Goal: Task Accomplishment & Management: Manage account settings

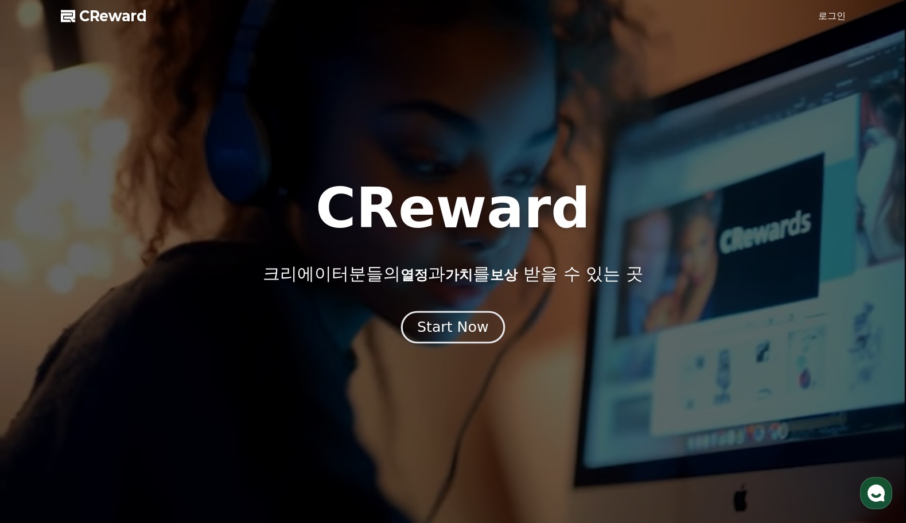
click at [462, 330] on div "Start Now" at bounding box center [452, 327] width 71 height 20
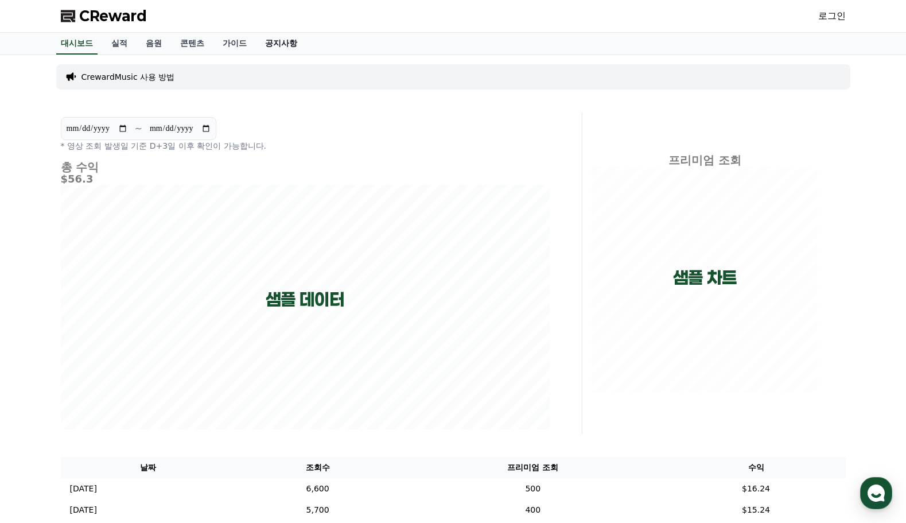
click at [295, 41] on link "공지사항" at bounding box center [281, 44] width 50 height 22
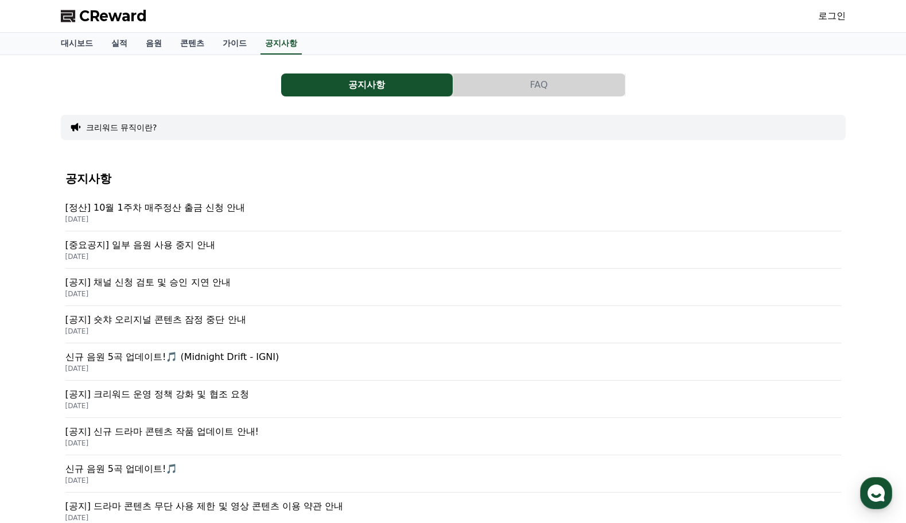
click at [220, 246] on p "[중요공지] 일부 음원 사용 중지 안내" at bounding box center [453, 245] width 776 height 14
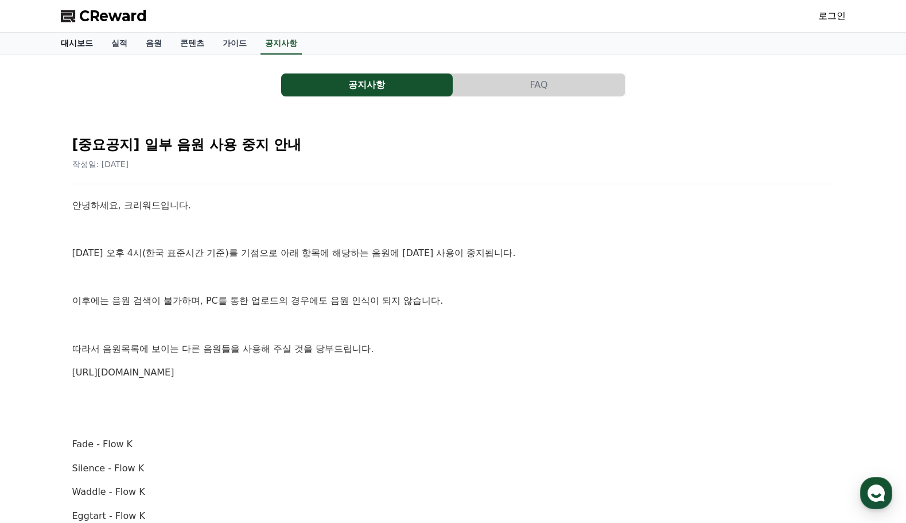
click at [72, 46] on link "대시보드" at bounding box center [77, 44] width 50 height 22
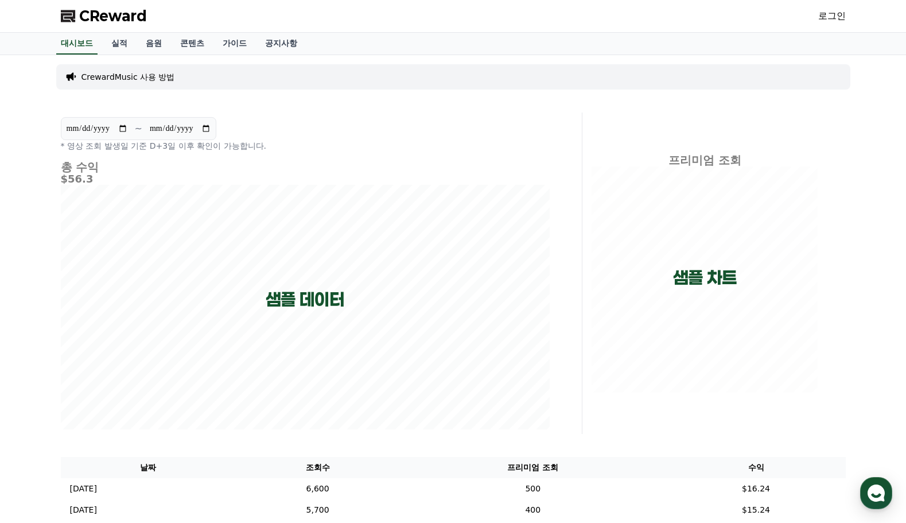
click at [828, 14] on link "로그인" at bounding box center [832, 16] width 28 height 14
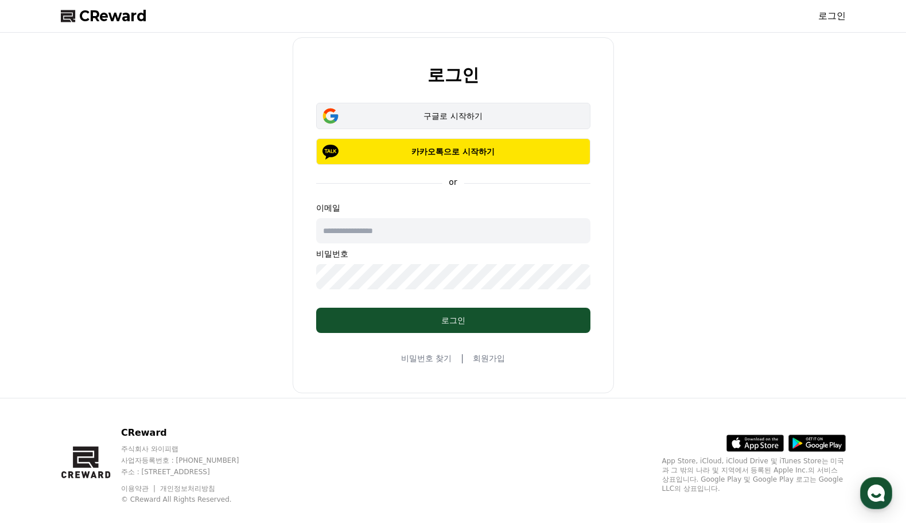
click at [443, 120] on div "구글로 시작하기" at bounding box center [453, 115] width 241 height 11
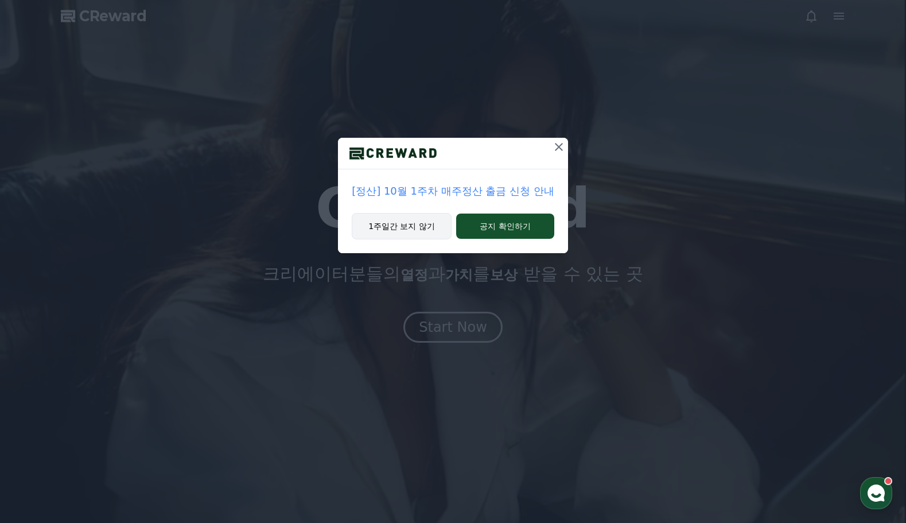
click at [410, 224] on button "1주일간 보지 않기" at bounding box center [402, 226] width 100 height 26
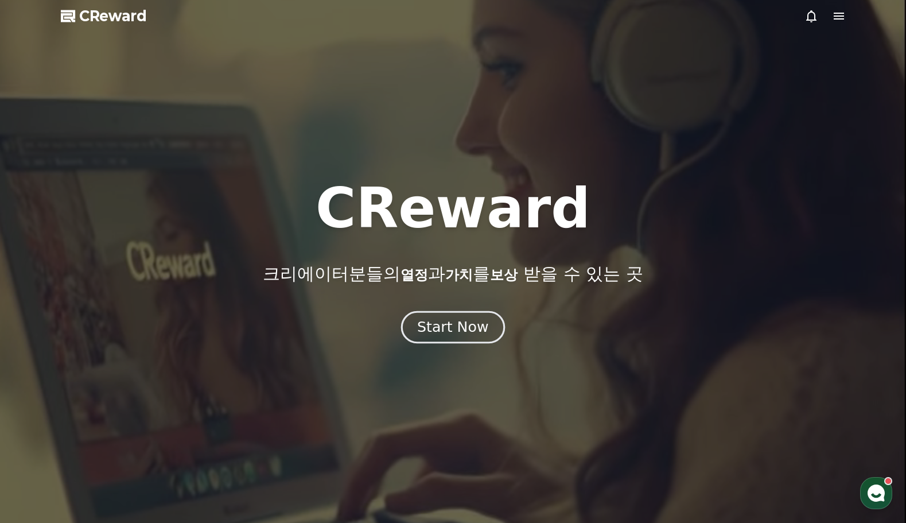
click at [456, 330] on div "Start Now" at bounding box center [452, 327] width 71 height 20
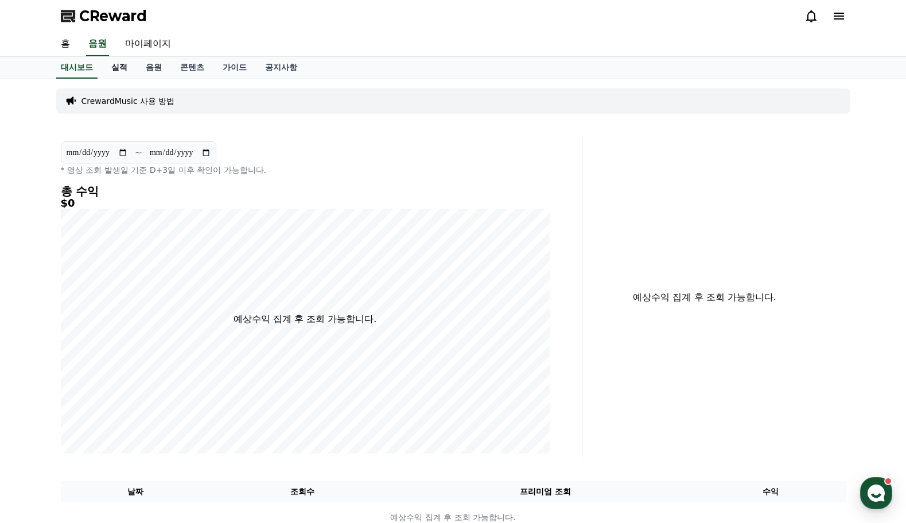
click at [127, 67] on link "실적" at bounding box center [119, 68] width 34 height 22
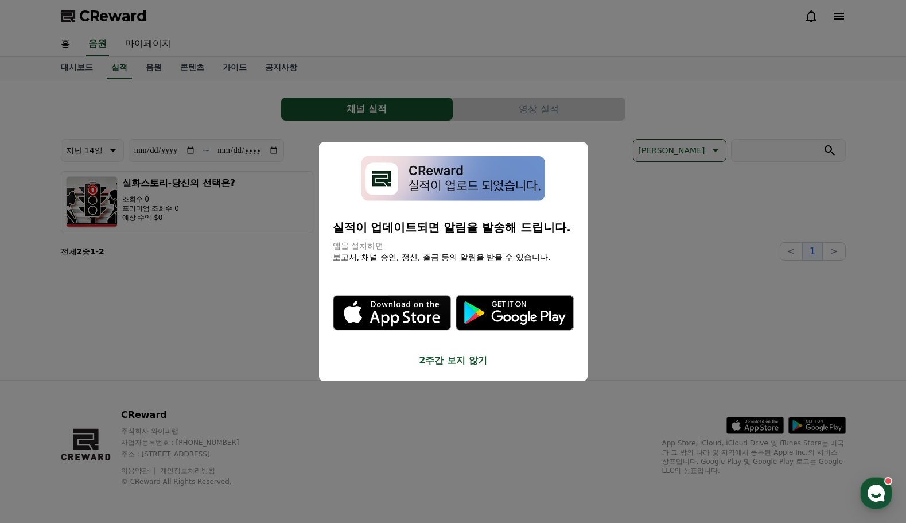
click at [461, 355] on button "2주간 보지 않기" at bounding box center [453, 360] width 241 height 14
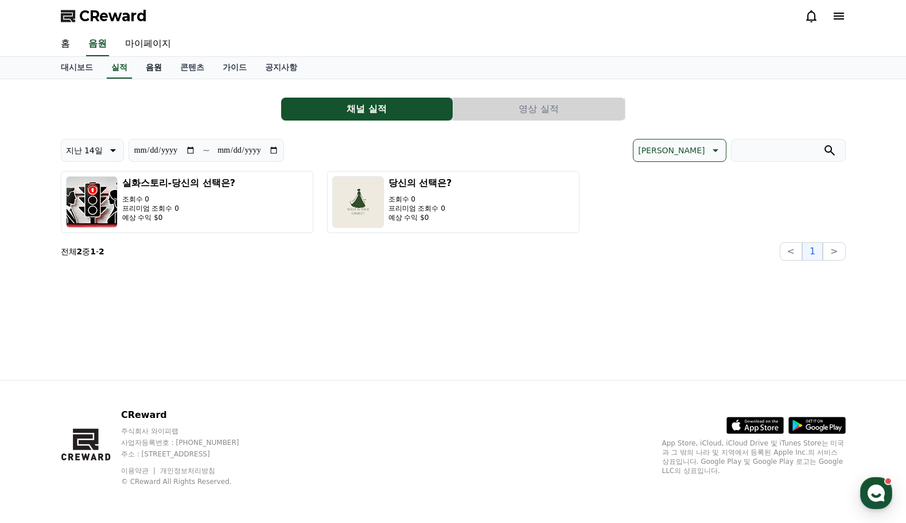
click at [156, 67] on link "음원" at bounding box center [154, 68] width 34 height 22
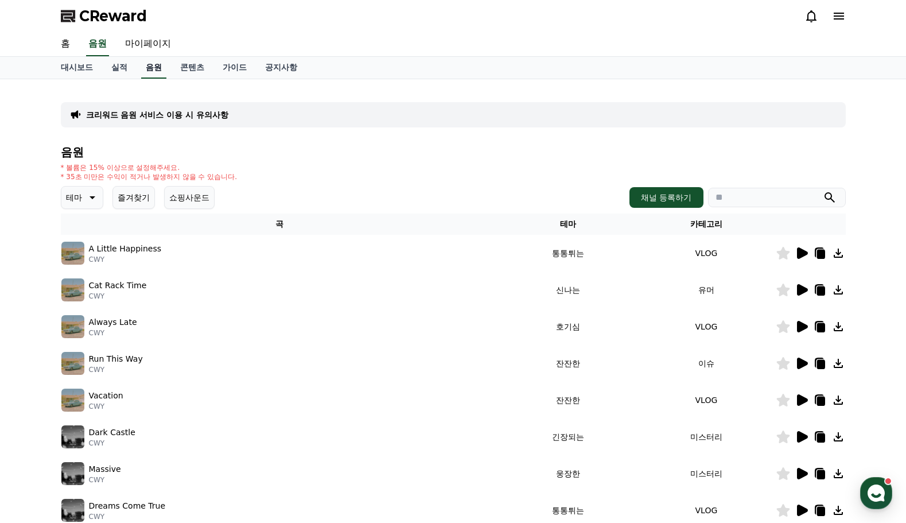
click at [154, 69] on link "음원" at bounding box center [153, 68] width 25 height 22
click at [122, 67] on link "실적" at bounding box center [119, 68] width 34 height 22
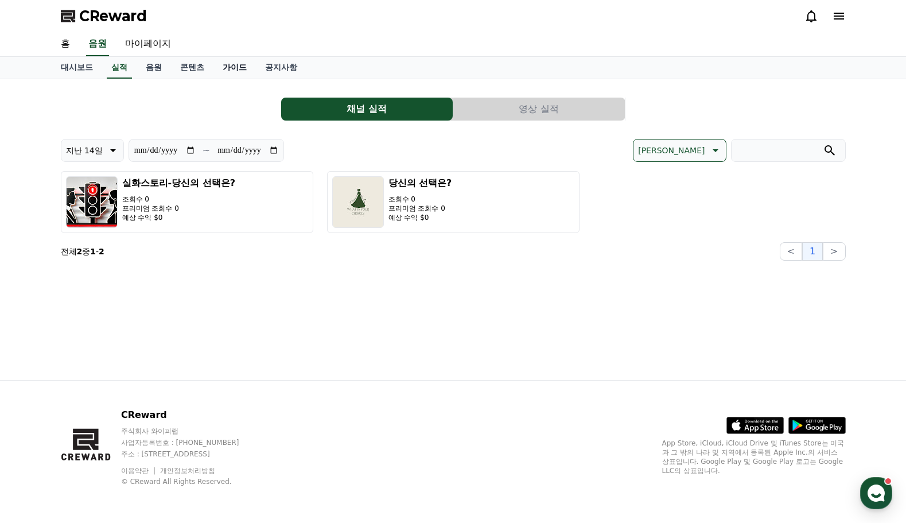
click at [227, 66] on link "가이드" at bounding box center [234, 68] width 42 height 22
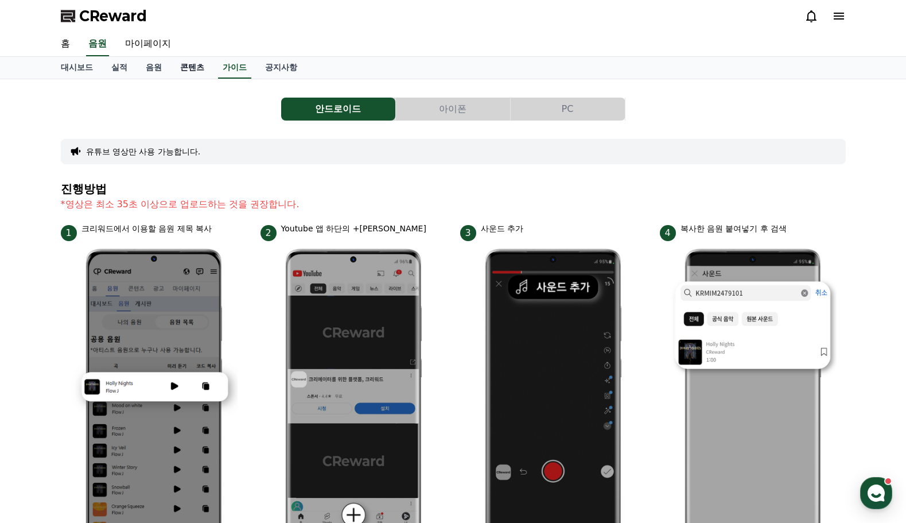
click at [190, 65] on link "콘텐츠" at bounding box center [192, 68] width 42 height 22
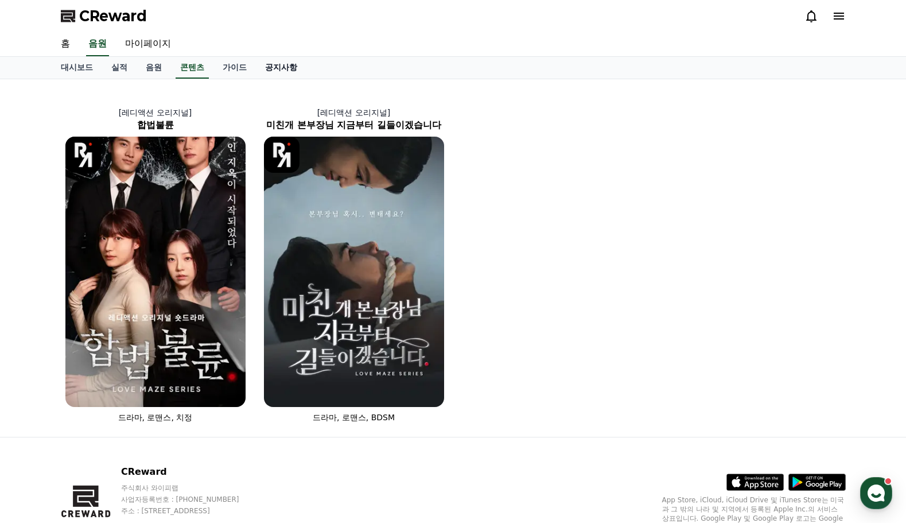
click at [280, 63] on link "공지사항" at bounding box center [281, 68] width 50 height 22
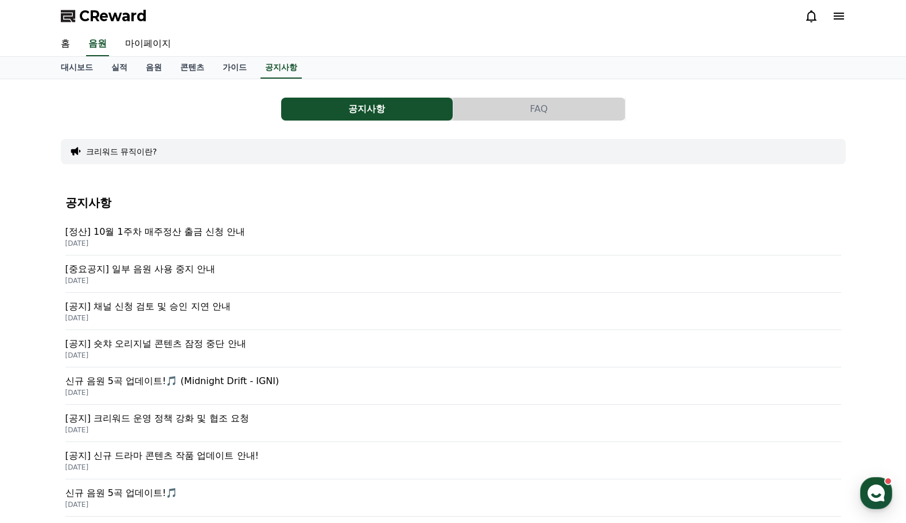
click at [221, 305] on p "[공지] 채널 신청 검토 및 승인 지연 안내" at bounding box center [453, 306] width 776 height 14
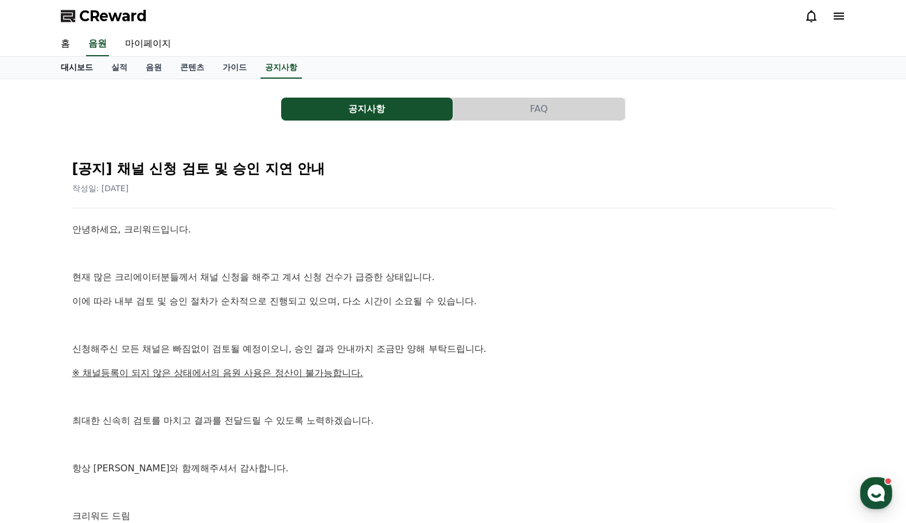
click at [71, 64] on link "대시보드" at bounding box center [77, 68] width 50 height 22
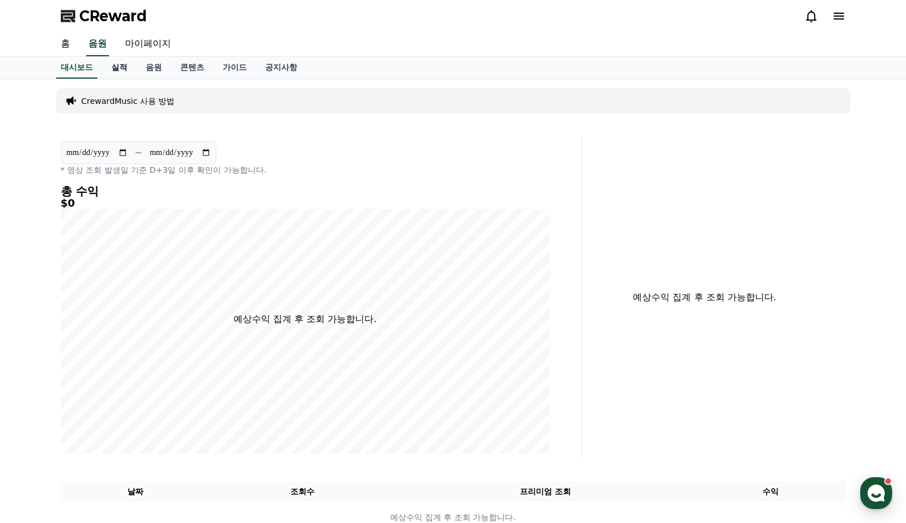
click at [116, 70] on link "실적" at bounding box center [119, 68] width 34 height 22
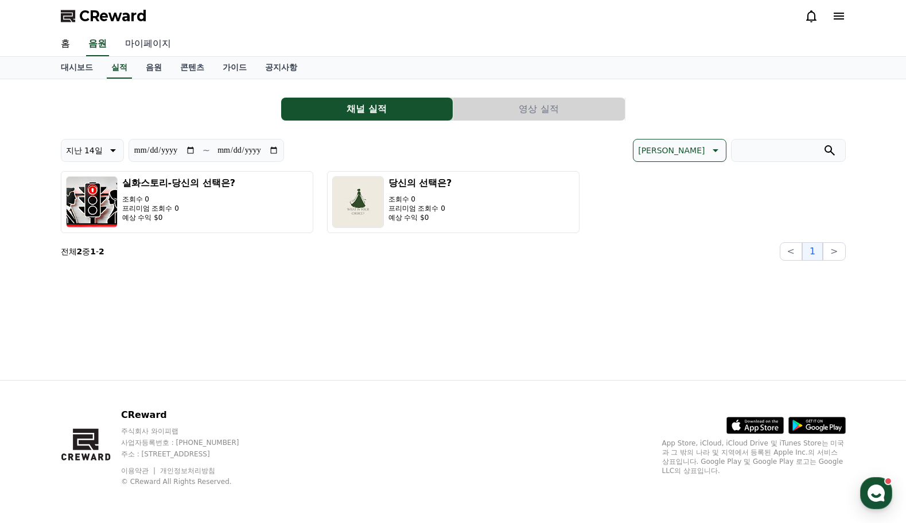
click at [153, 42] on link "마이페이지" at bounding box center [148, 44] width 64 height 24
select select "**********"
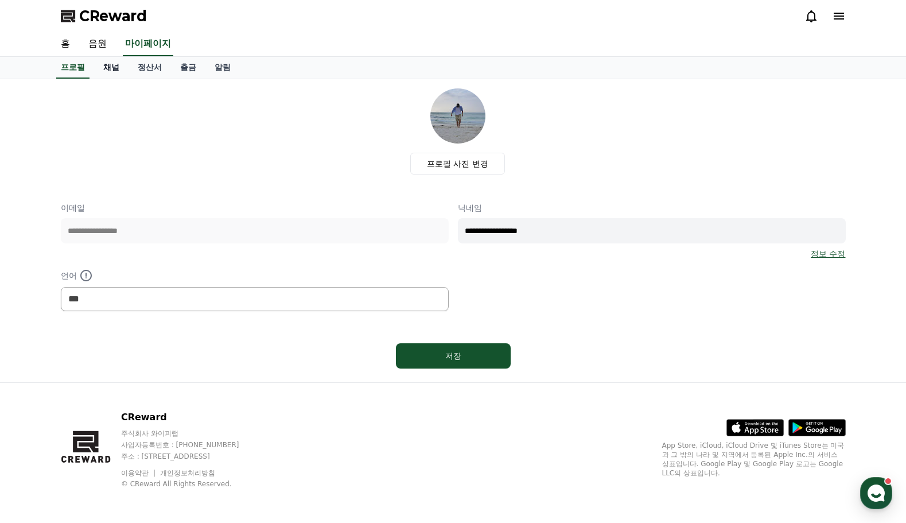
click at [111, 72] on link "채널" at bounding box center [111, 68] width 34 height 22
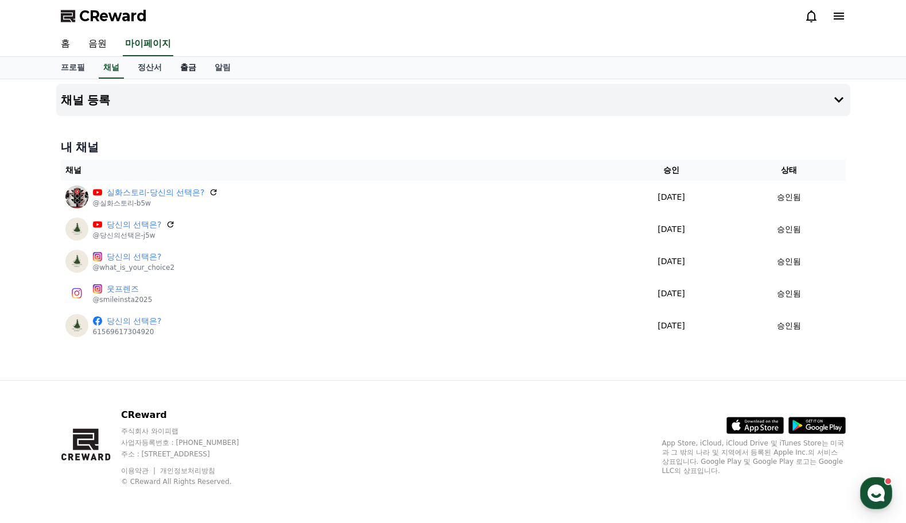
click at [183, 68] on link "출금" at bounding box center [188, 68] width 34 height 22
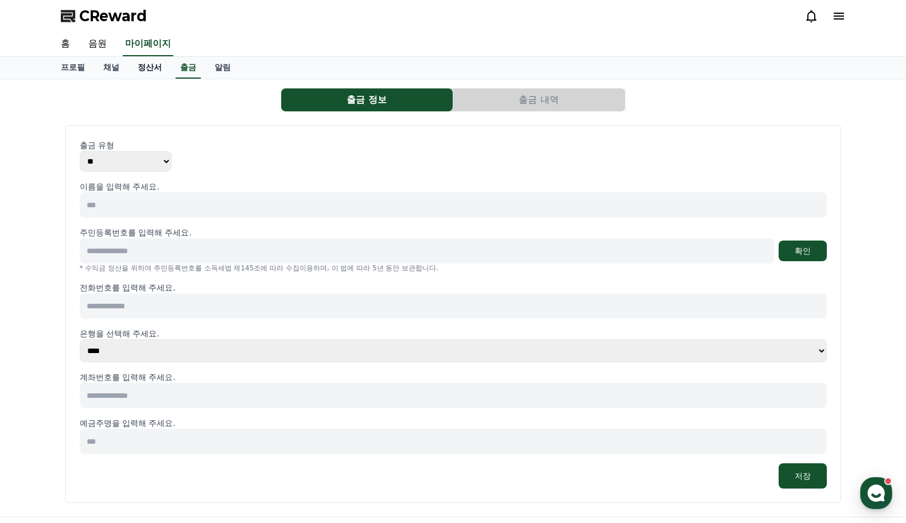
click at [154, 69] on link "정산서" at bounding box center [149, 68] width 42 height 22
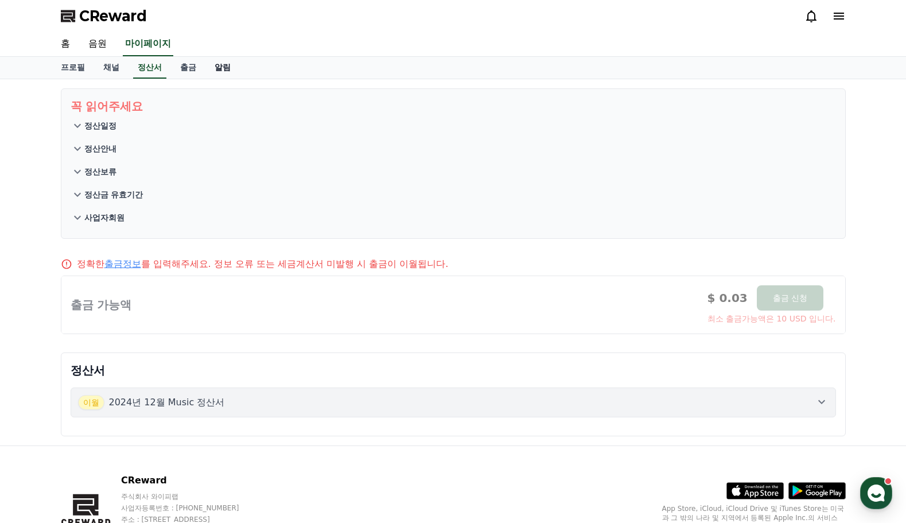
click at [217, 69] on link "알림" at bounding box center [222, 68] width 34 height 22
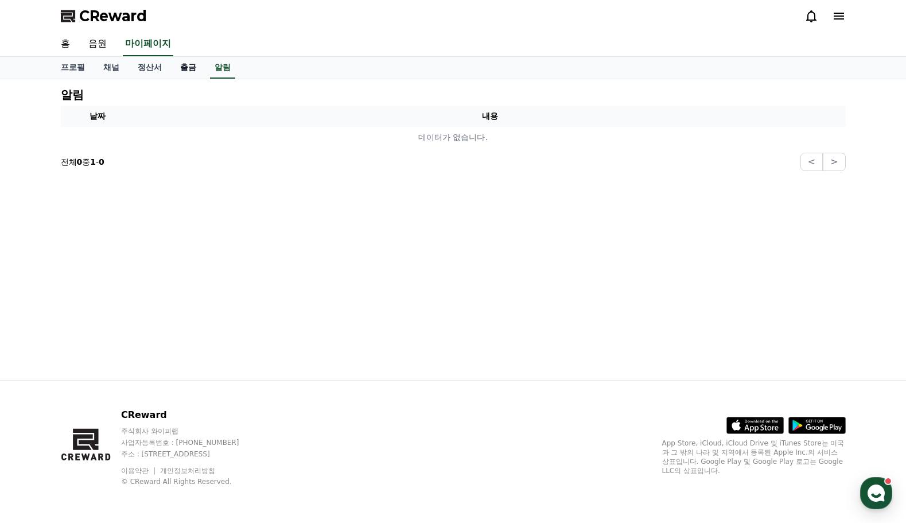
click at [191, 69] on link "출금" at bounding box center [188, 68] width 34 height 22
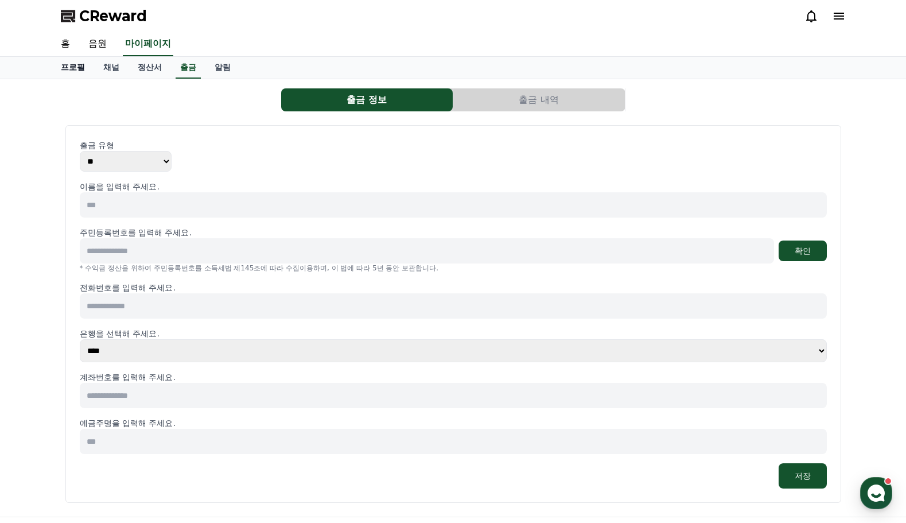
click at [86, 71] on link "프로필" at bounding box center [73, 68] width 42 height 22
select select "**********"
